Goal: Information Seeking & Learning: Learn about a topic

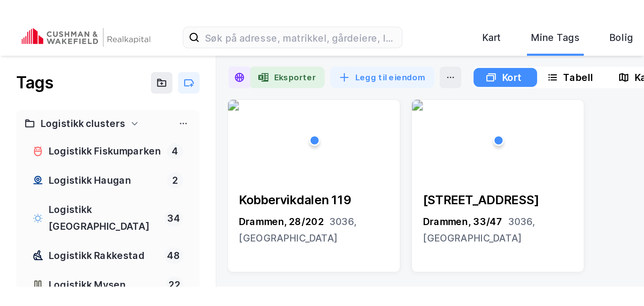
scroll to position [359, 0]
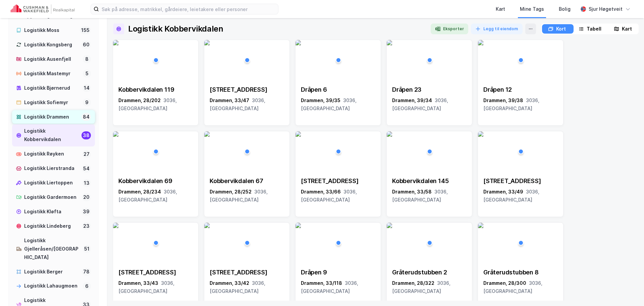
click at [43, 124] on div "Logistikk Drammen 84" at bounding box center [53, 117] width 83 height 14
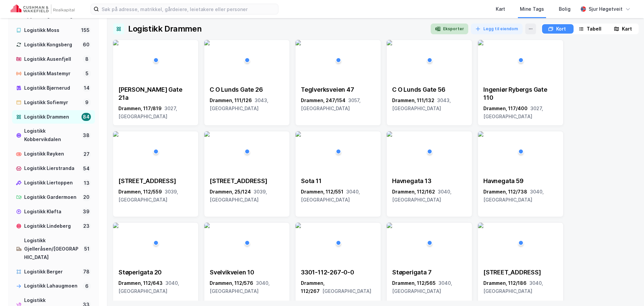
click at [440, 27] on icon "button" at bounding box center [438, 29] width 3 height 4
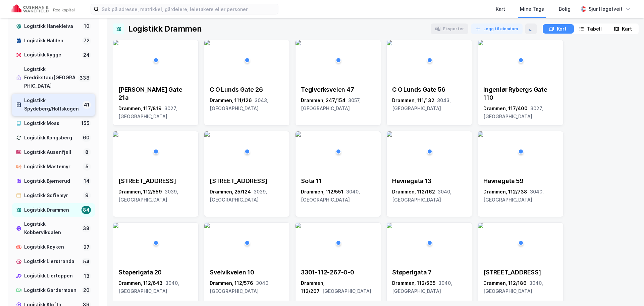
scroll to position [258, 0]
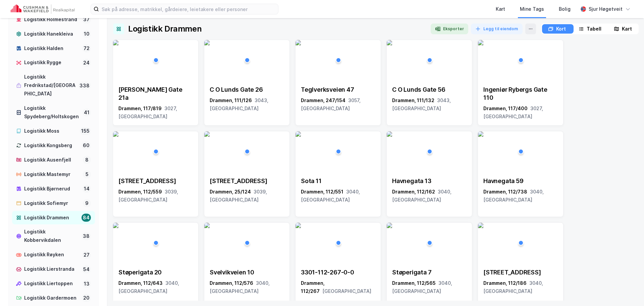
click at [48, 9] on img at bounding box center [43, 8] width 64 height 9
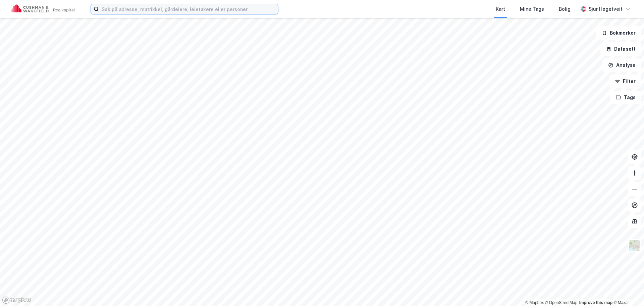
click at [124, 8] on input at bounding box center [188, 9] width 179 height 10
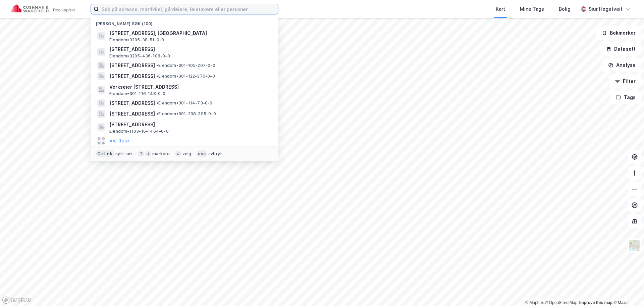
paste input "[STREET_ADDRESS]"
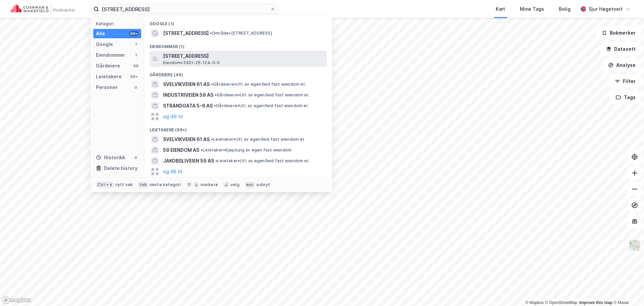
click at [226, 53] on span "[STREET_ADDRESS]" at bounding box center [243, 56] width 161 height 8
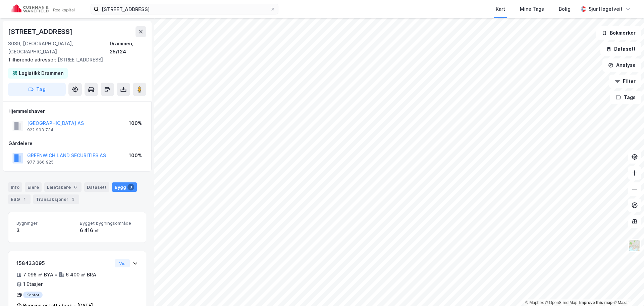
click at [7, 182] on div "Info [PERSON_NAME] 6 Datasett Bygg 3 ESG 1 Transaksjoner 3" at bounding box center [77, 190] width 154 height 32
click at [9, 182] on div "Info" at bounding box center [15, 186] width 14 height 9
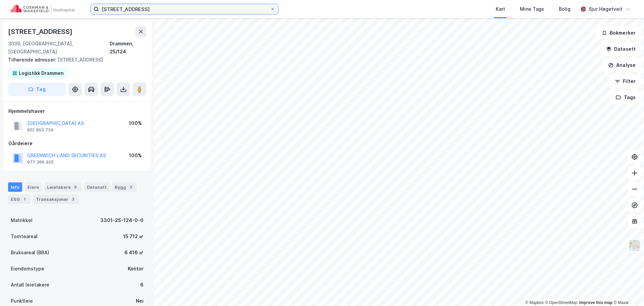
click at [236, 12] on input "[STREET_ADDRESS]" at bounding box center [184, 9] width 171 height 10
click at [234, 11] on input "[STREET_ADDRESS]" at bounding box center [184, 9] width 171 height 10
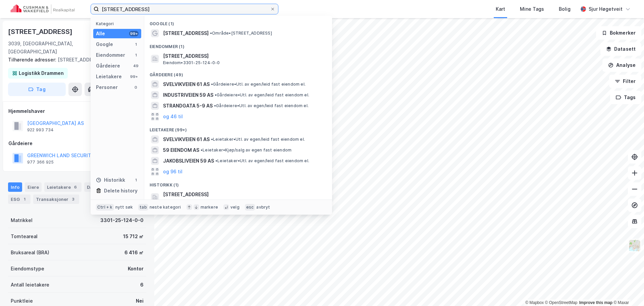
click at [234, 11] on input "[STREET_ADDRESS]" at bounding box center [184, 9] width 171 height 10
click at [234, 10] on input "[STREET_ADDRESS]" at bounding box center [184, 9] width 171 height 10
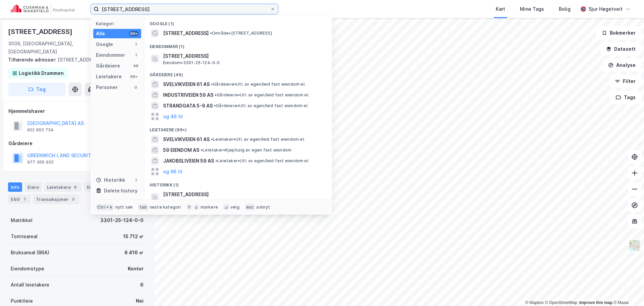
click at [234, 10] on input "[STREET_ADDRESS]" at bounding box center [184, 9] width 171 height 10
paste input "[STREET_ADDRESS]"
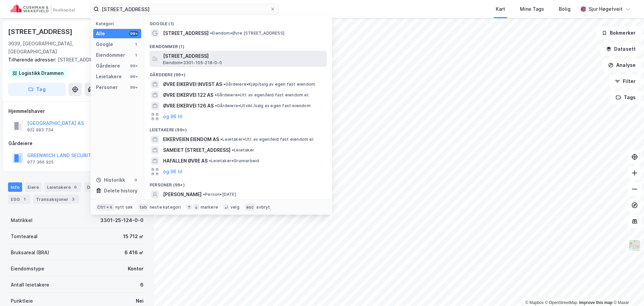
click at [233, 55] on span "[STREET_ADDRESS]" at bounding box center [243, 56] width 161 height 8
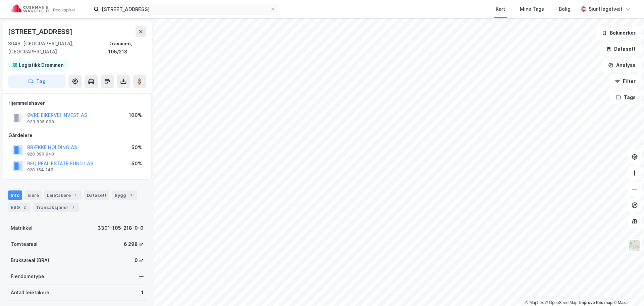
scroll to position [1, 0]
click at [113, 190] on div "Bygg 1" at bounding box center [124, 194] width 25 height 9
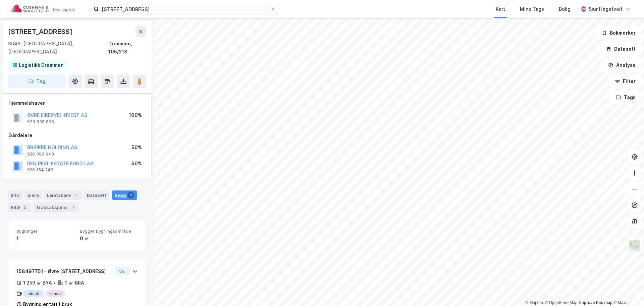
scroll to position [11, 0]
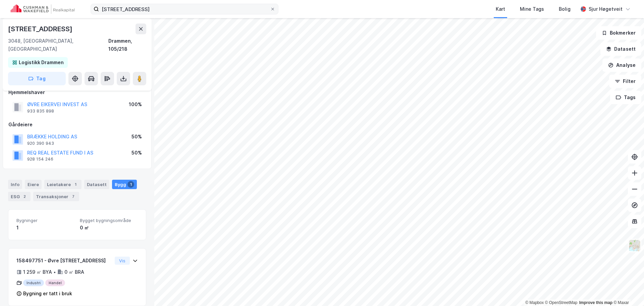
click at [212, 13] on label "[STREET_ADDRESS]" at bounding box center [185, 9] width 188 height 11
click at [212, 13] on input "[STREET_ADDRESS]" at bounding box center [184, 9] width 171 height 10
click at [212, 11] on input "[STREET_ADDRESS]" at bounding box center [184, 9] width 171 height 10
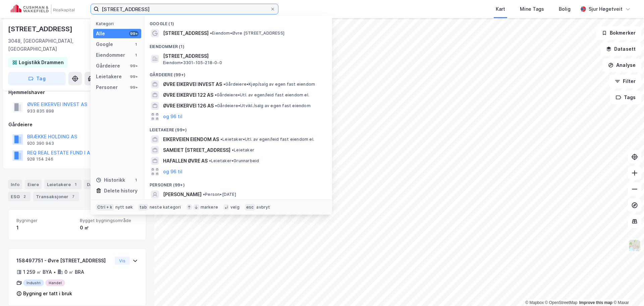
click at [212, 10] on input "[STREET_ADDRESS]" at bounding box center [184, 9] width 171 height 10
paste input "Nedre [STREET_ADDRESS]"
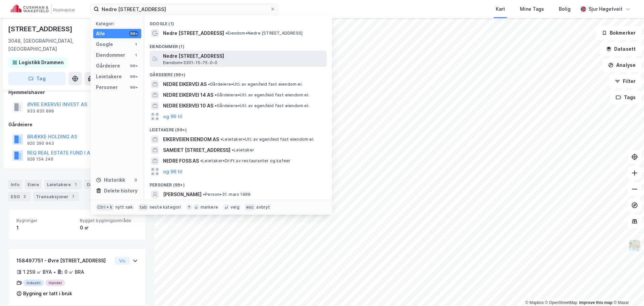
click at [221, 54] on span "Nedre [STREET_ADDRESS]" at bounding box center [243, 56] width 161 height 8
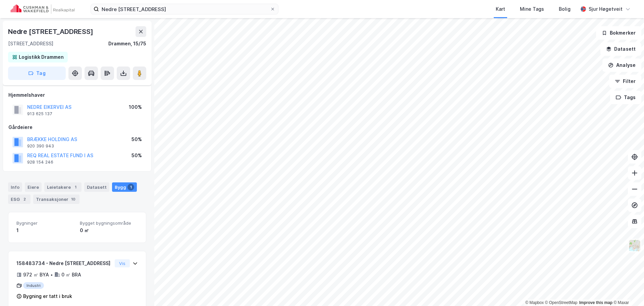
scroll to position [11, 0]
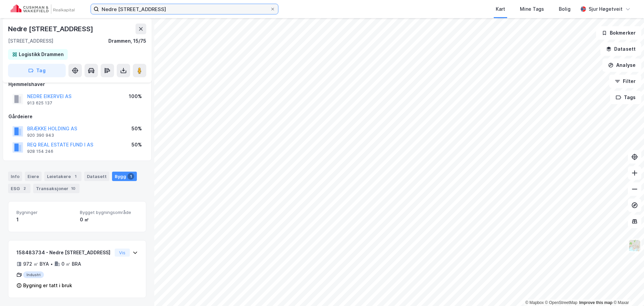
click at [178, 6] on input "Nedre [STREET_ADDRESS]" at bounding box center [184, 9] width 171 height 10
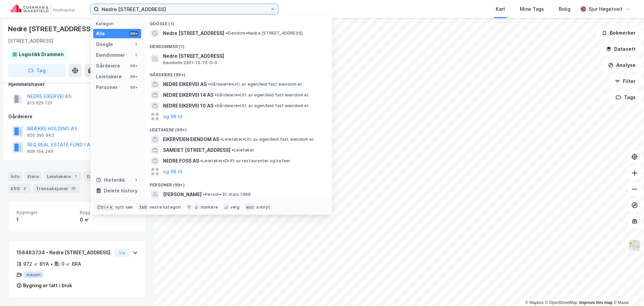
click at [179, 6] on input "Nedre [STREET_ADDRESS]" at bounding box center [184, 9] width 171 height 10
paste input "[STREET_ADDRESS]"
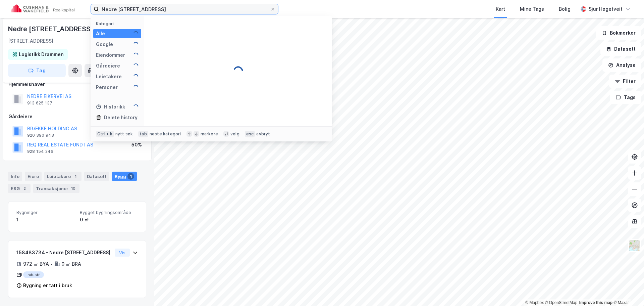
click at [179, 6] on input "Nedre [STREET_ADDRESS]" at bounding box center [184, 9] width 171 height 10
paste input
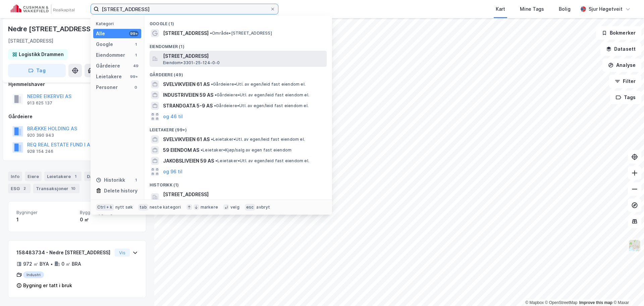
type input "[STREET_ADDRESS]"
click at [225, 57] on span "[STREET_ADDRESS]" at bounding box center [243, 56] width 161 height 8
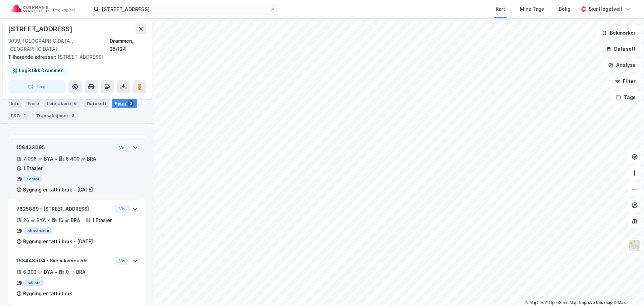
scroll to position [125, 0]
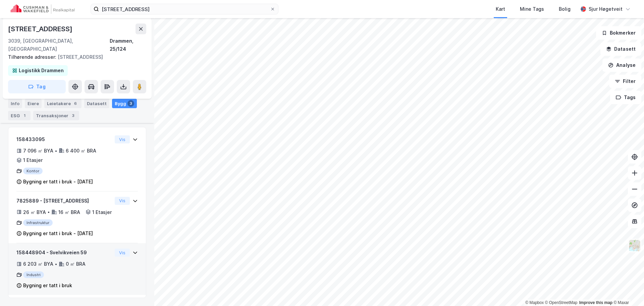
click at [134, 261] on div "158448904 - Svelvikveien 59 6 203 ㎡ BYA • 0 ㎡ BRA Industri Bygning er tatt i br…" at bounding box center [77, 269] width 138 height 52
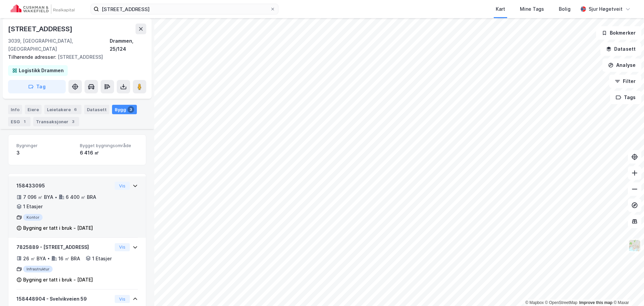
click at [126, 202] on div "158433095 7 096 ㎡ BYA • 6 400 ㎡ BRA • 1 Etasjer Kontor Bygning er tatt i bruk -…" at bounding box center [76, 210] width 121 height 56
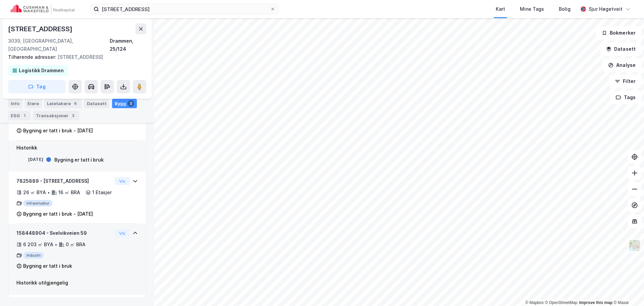
scroll to position [176, 0]
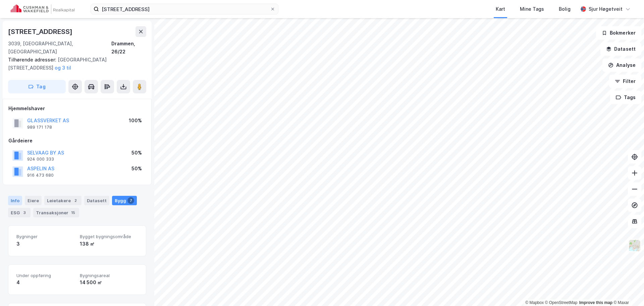
click at [12, 196] on div "Info" at bounding box center [15, 200] width 14 height 9
